Goal: Task Accomplishment & Management: Manage account settings

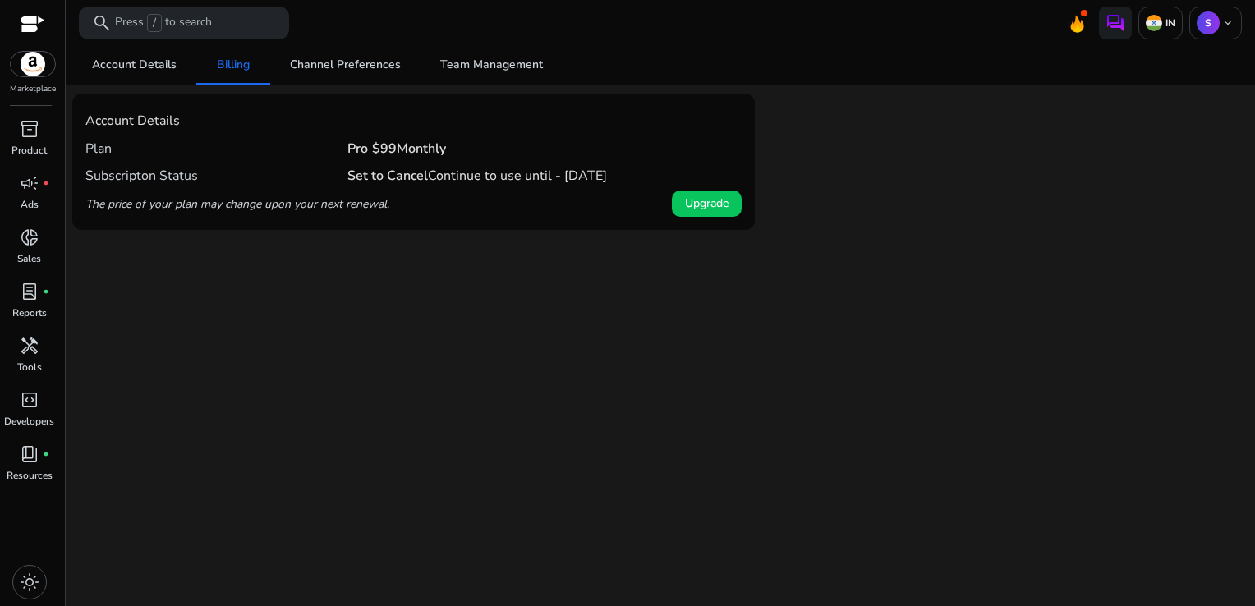
click at [393, 176] on b "Set to Cancel" at bounding box center [387, 176] width 80 height 18
click at [158, 59] on span "Account Details" at bounding box center [134, 64] width 85 height 11
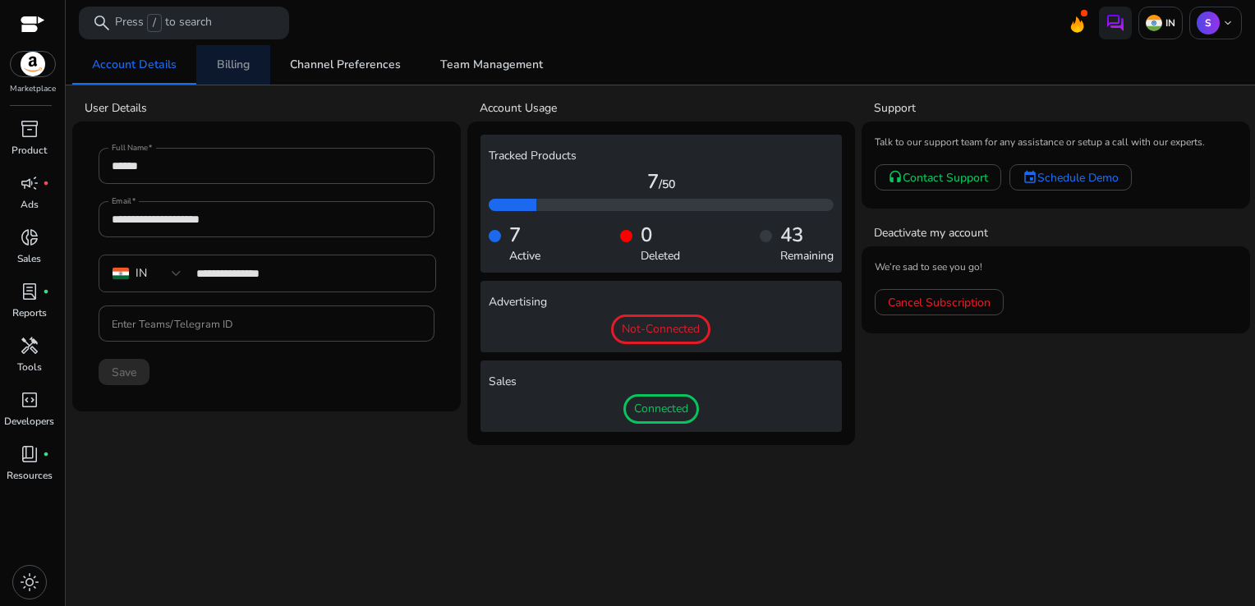
click at [256, 62] on link "Billing" at bounding box center [233, 64] width 74 height 39
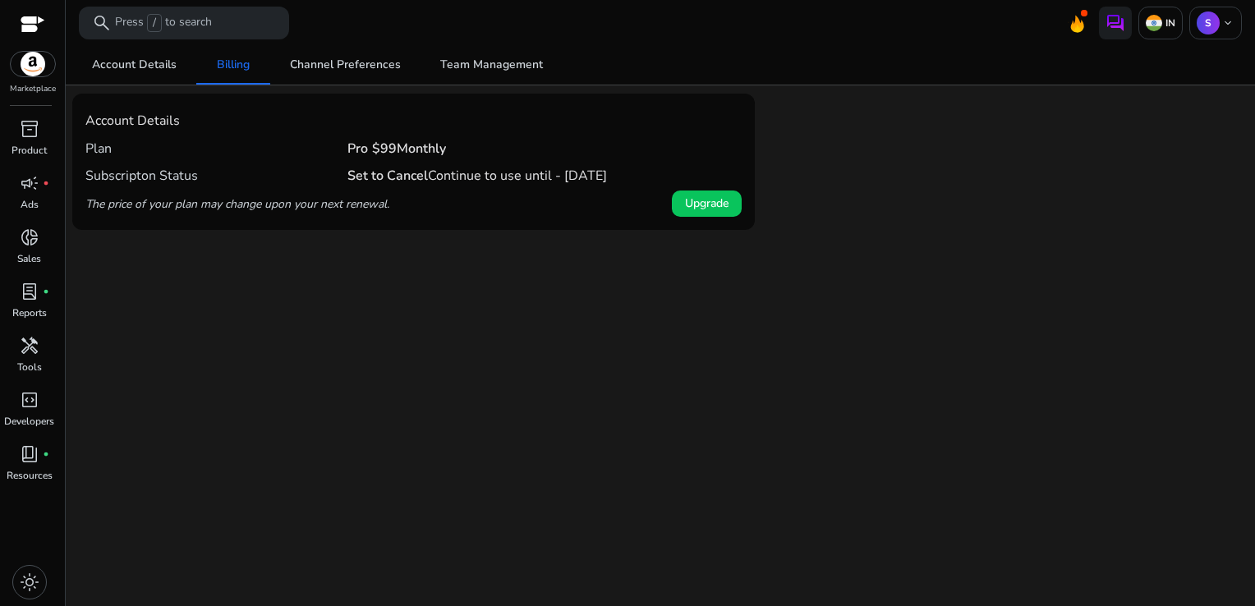
click at [484, 174] on h4 "Set to Cancel Continue to use until - [DATE]" at bounding box center [476, 176] width 259 height 16
drag, startPoint x: 484, startPoint y: 174, endPoint x: 430, endPoint y: 135, distance: 66.5
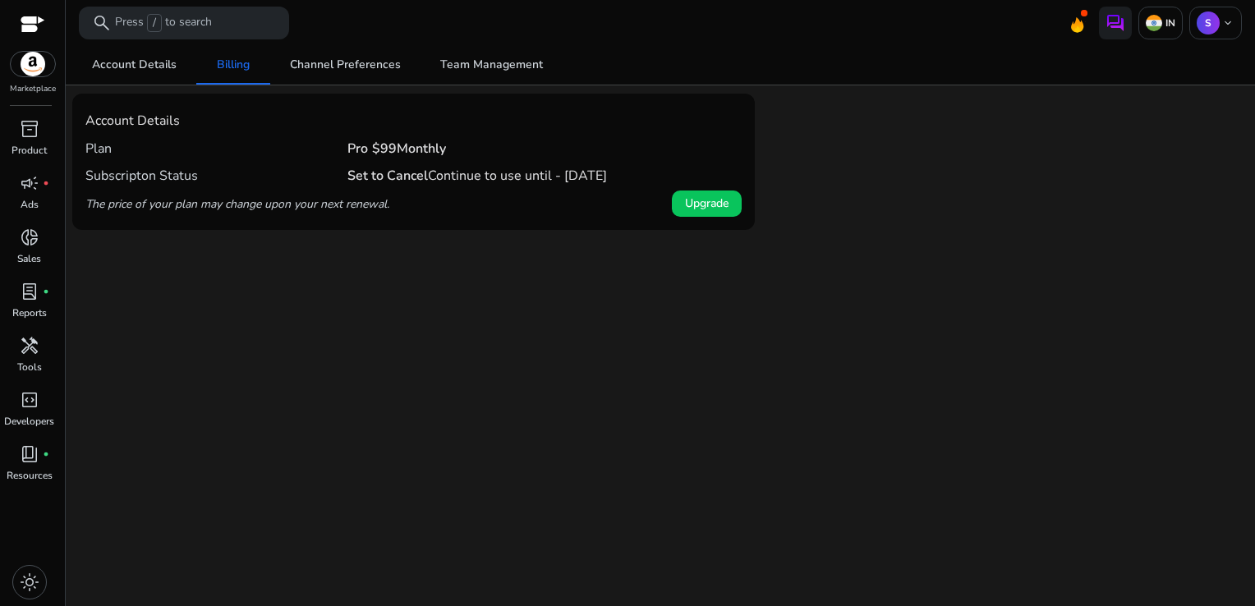
click at [430, 135] on div "Pro $99 Monthly" at bounding box center [396, 149] width 99 height 28
click at [337, 61] on span "Channel Preferences" at bounding box center [345, 64] width 111 height 11
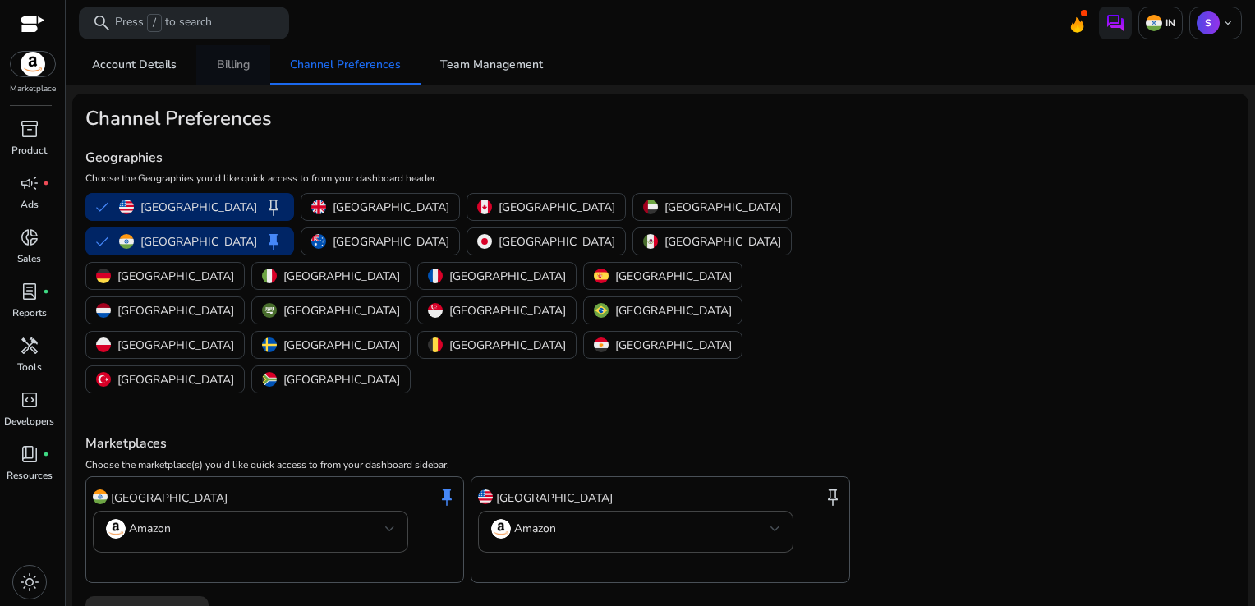
click at [223, 63] on span "Billing" at bounding box center [233, 64] width 33 height 11
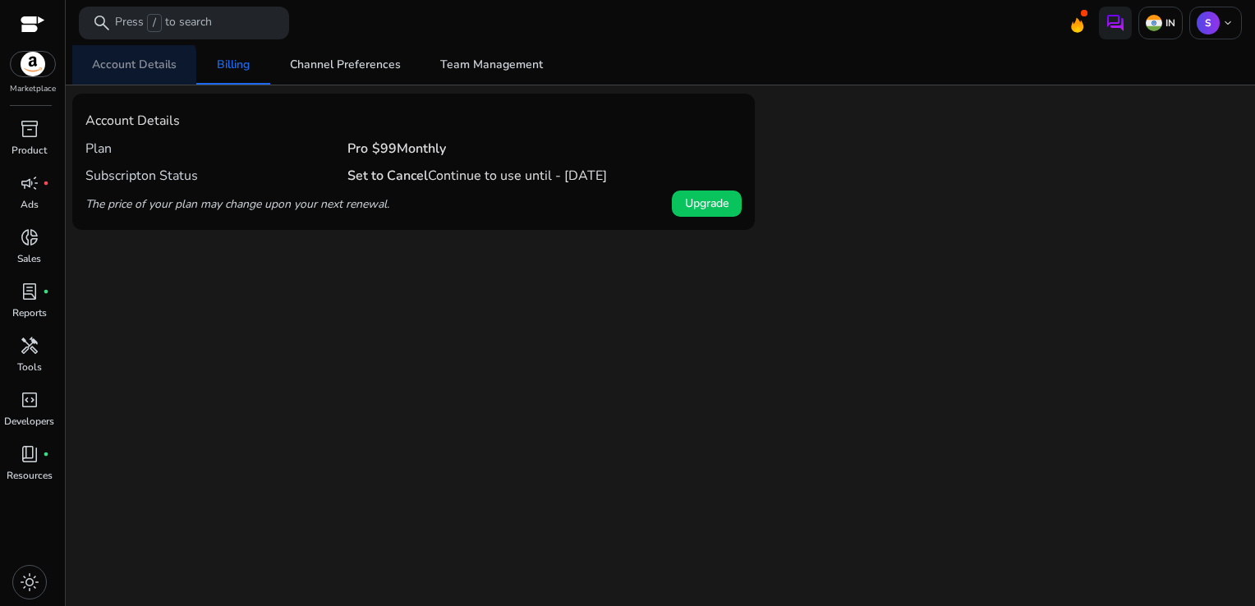
click at [129, 72] on span "Account Details" at bounding box center [134, 64] width 85 height 39
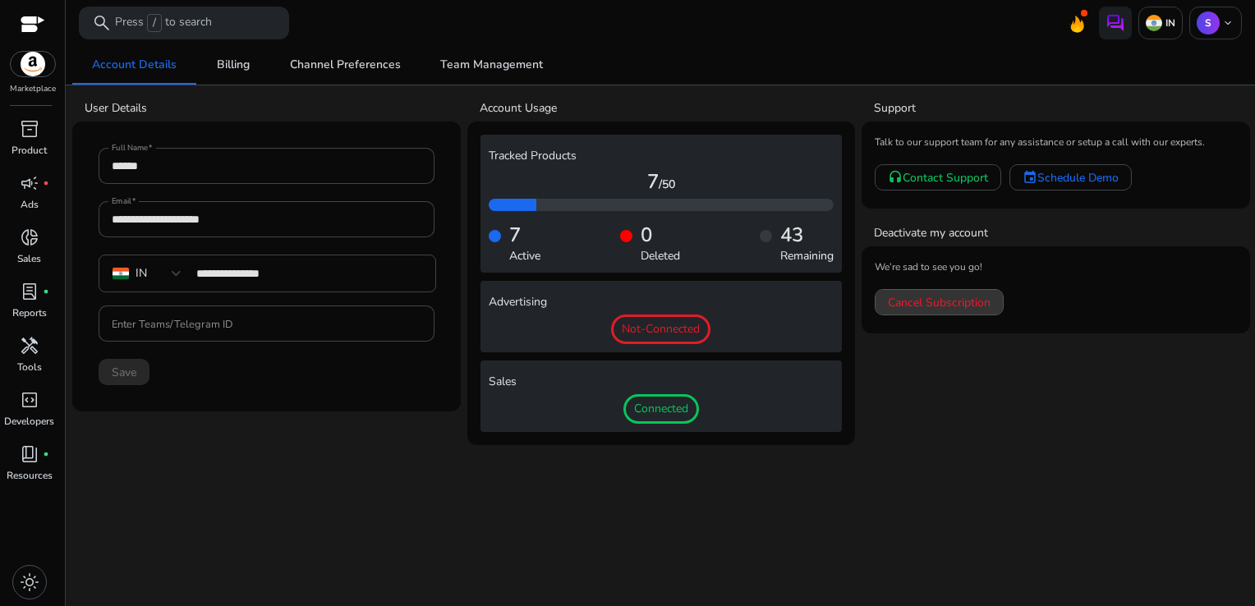
click at [939, 301] on span "Cancel Subscription" at bounding box center [939, 302] width 103 height 17
